Goal: Entertainment & Leisure: Consume media (video, audio)

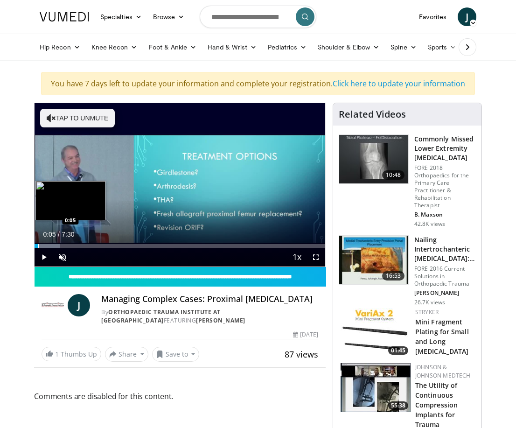
click at [38, 248] on div "Progress Bar" at bounding box center [38, 246] width 1 height 4
click at [43, 248] on div "Progress Bar" at bounding box center [43, 246] width 1 height 4
click at [50, 248] on div "Progress Bar" at bounding box center [50, 246] width 1 height 4
click at [56, 248] on div "Progress Bar" at bounding box center [56, 246] width 1 height 4
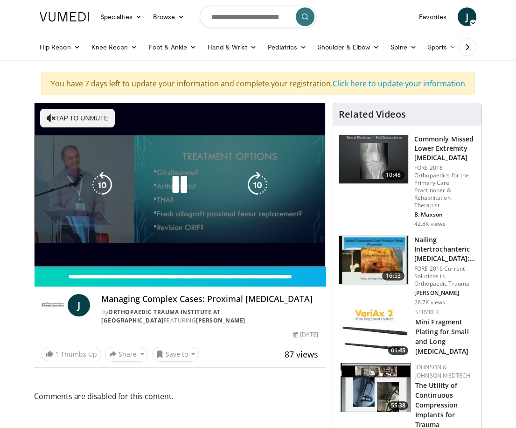
click at [54, 258] on video-js "**********" at bounding box center [180, 184] width 291 height 163
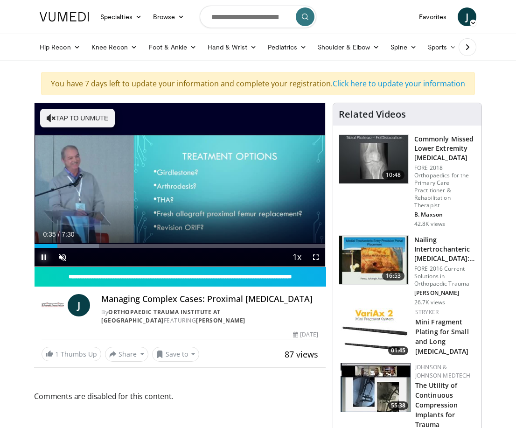
click at [51, 259] on span "Video Player" at bounding box center [44, 257] width 19 height 19
click at [49, 259] on span "Video Player" at bounding box center [44, 257] width 19 height 19
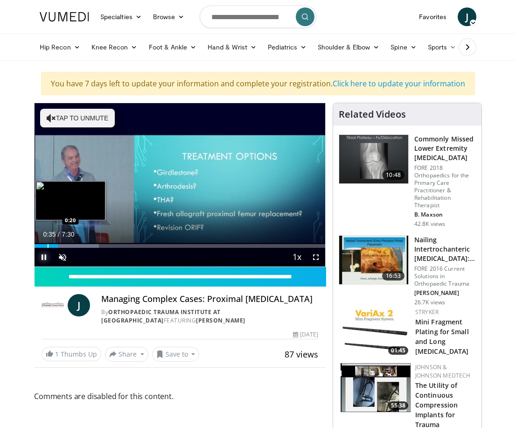
click at [48, 248] on div "Progress Bar" at bounding box center [48, 246] width 1 height 4
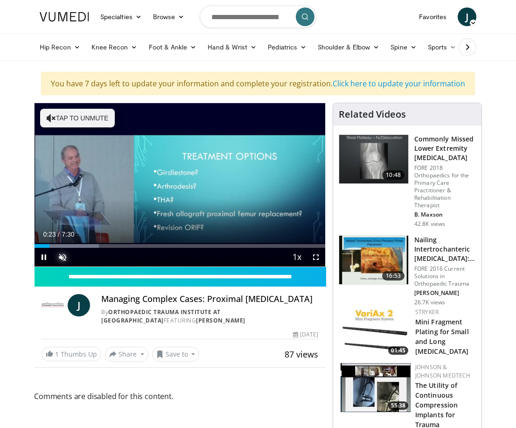
click at [60, 266] on span "Video Player" at bounding box center [62, 257] width 19 height 19
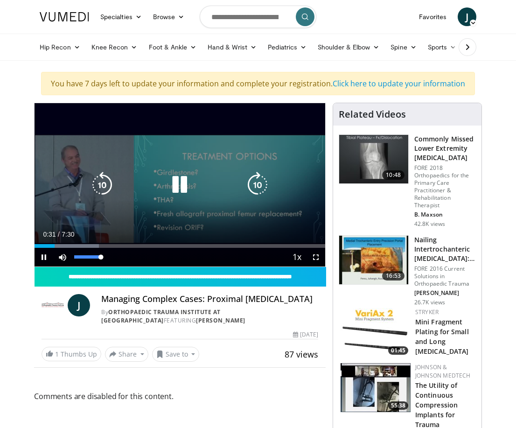
click at [83, 266] on div "28%" at bounding box center [87, 257] width 33 height 19
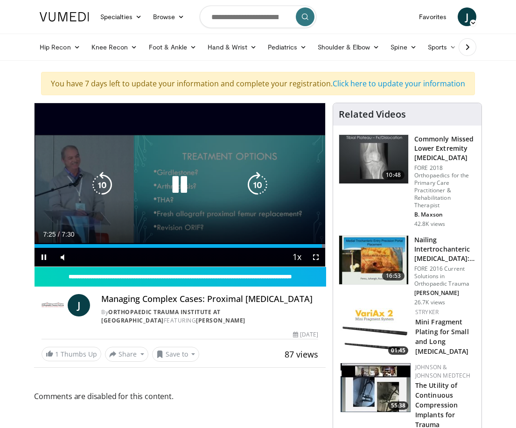
click at [180, 198] on icon "Video Player" at bounding box center [179, 185] width 26 height 26
